Goal: Information Seeking & Learning: Learn about a topic

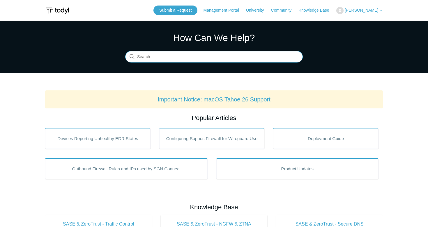
click at [180, 60] on input "Search" at bounding box center [213, 57] width 177 height 12
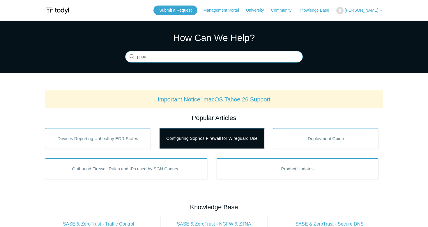
type input "pppc"
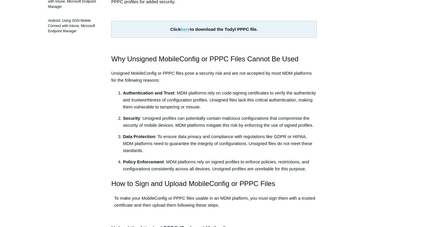
scroll to position [155, 0]
click at [186, 29] on link "here" at bounding box center [185, 29] width 9 height 5
